Goal: Browse casually: Explore the website without a specific task or goal

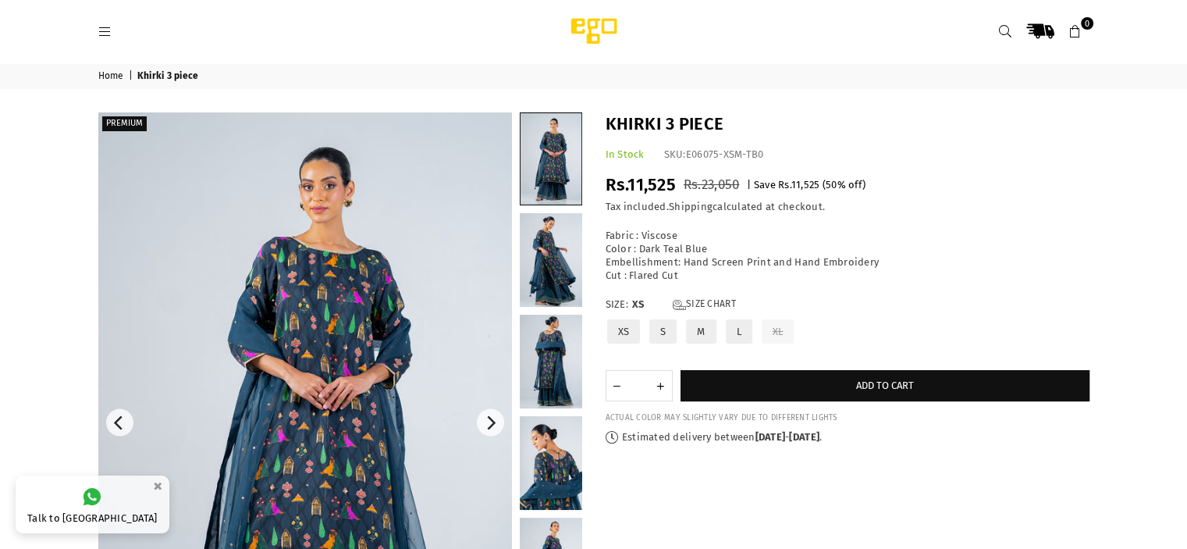
click at [392, 392] on img at bounding box center [305, 422] width 414 height 620
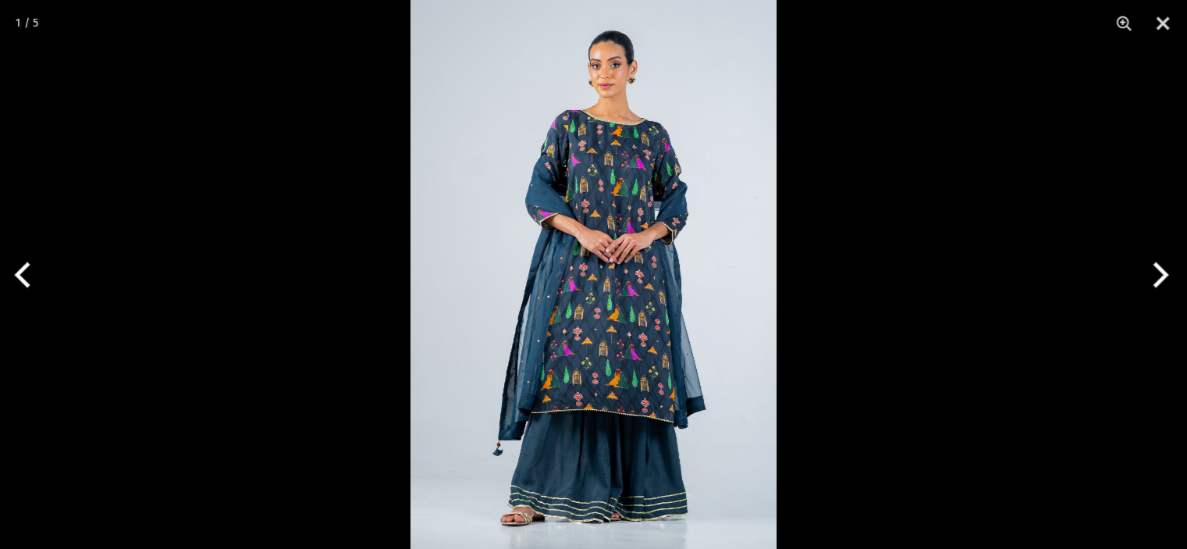
click at [562, 226] on img at bounding box center [594, 274] width 366 height 549
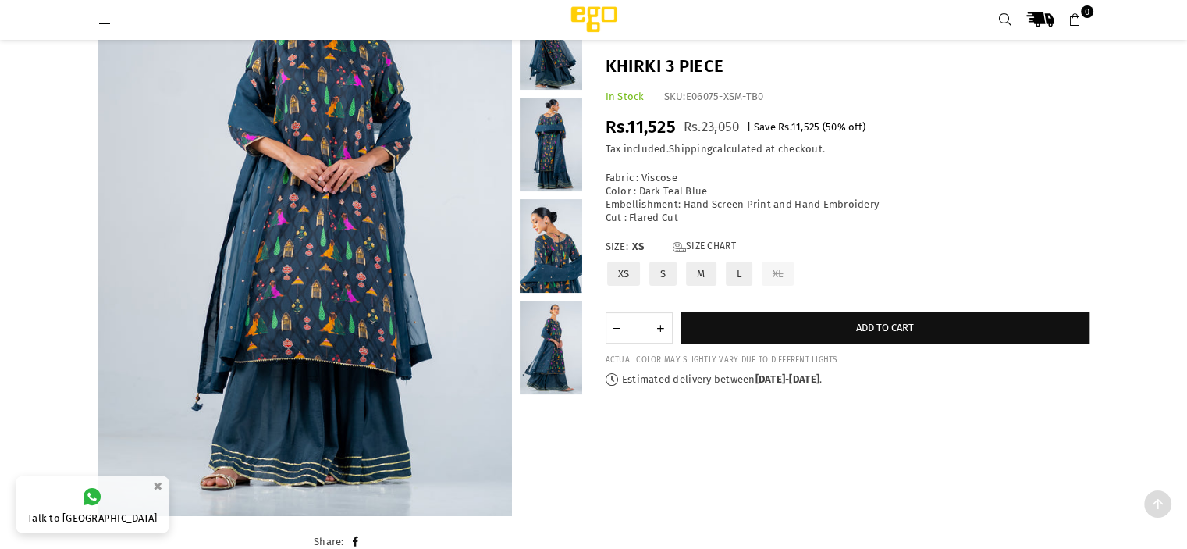
scroll to position [258, 0]
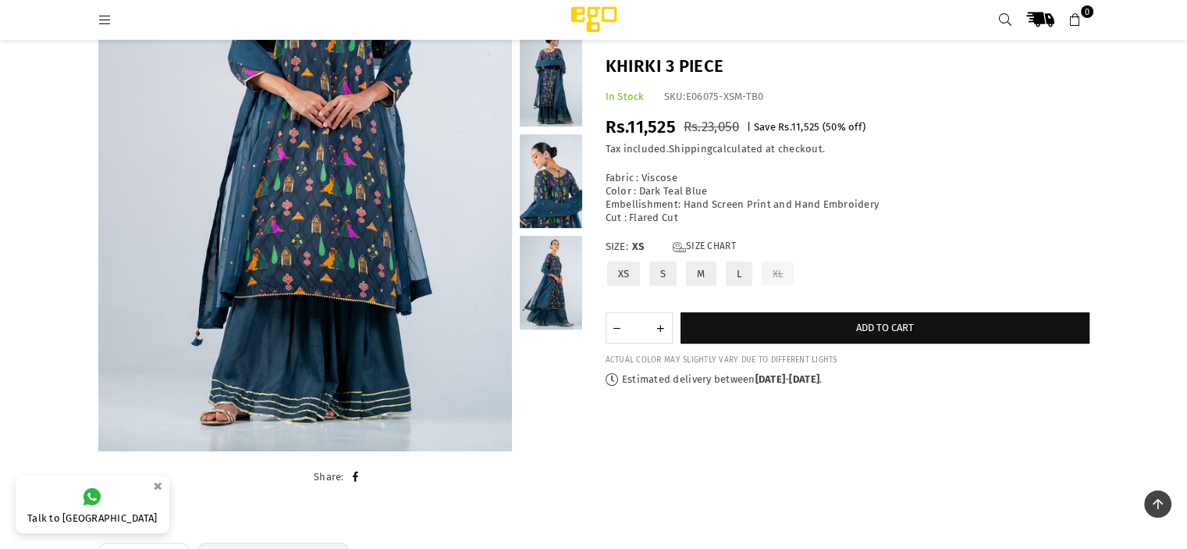
click at [596, 11] on img at bounding box center [594, 19] width 133 height 31
